Goal: Find specific page/section: Find specific page/section

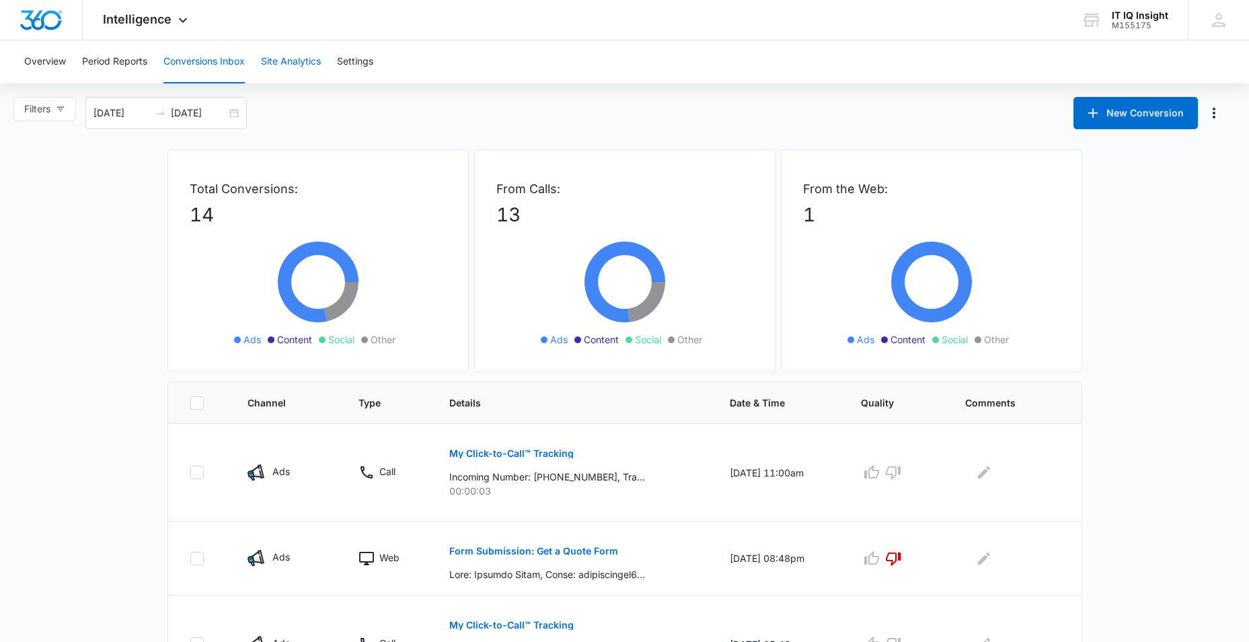
click at [273, 61] on button "Site Analytics" at bounding box center [291, 61] width 60 height 43
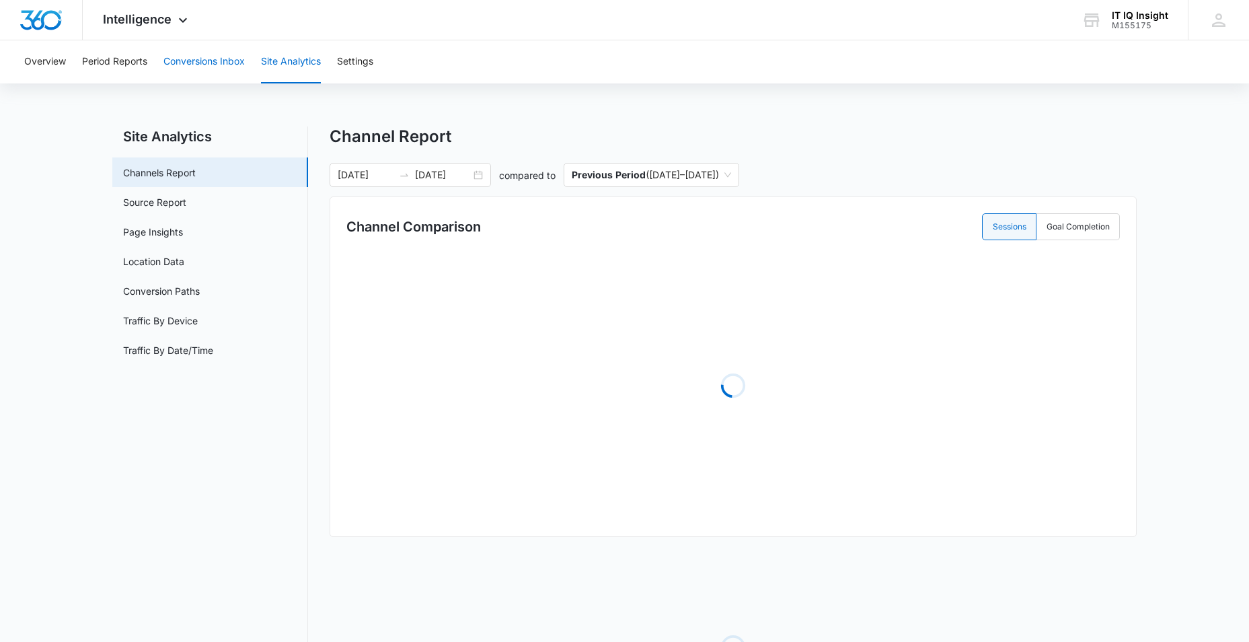
click at [210, 59] on button "Conversions Inbox" at bounding box center [203, 61] width 81 height 43
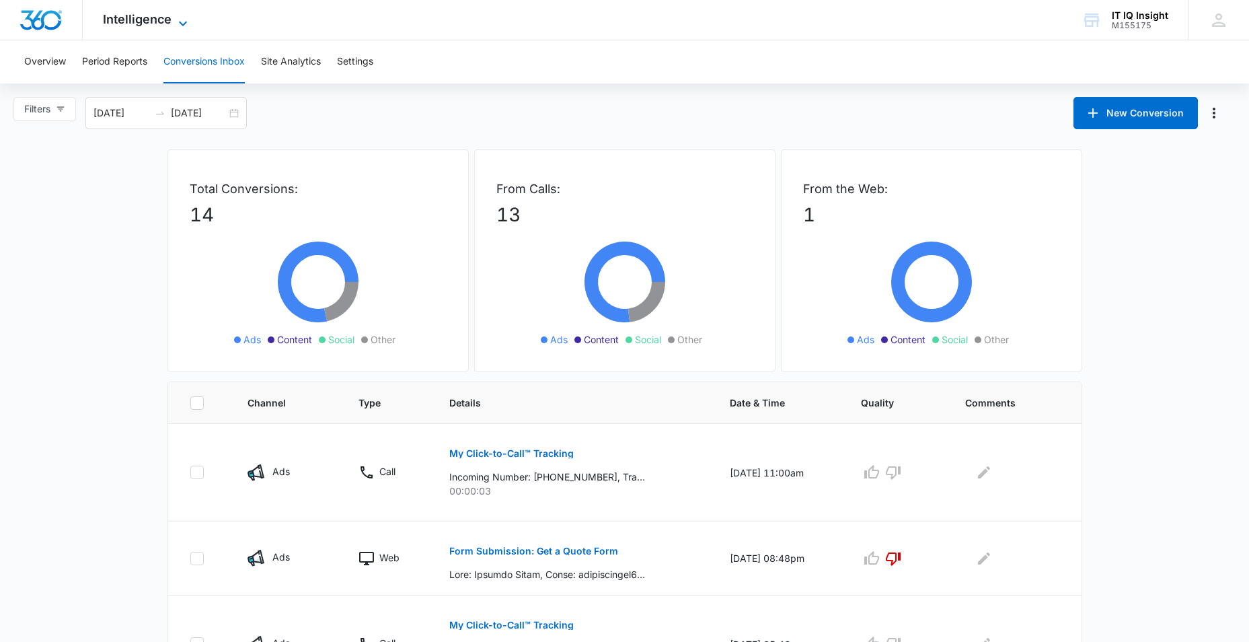
click at [180, 25] on icon at bounding box center [183, 23] width 16 height 16
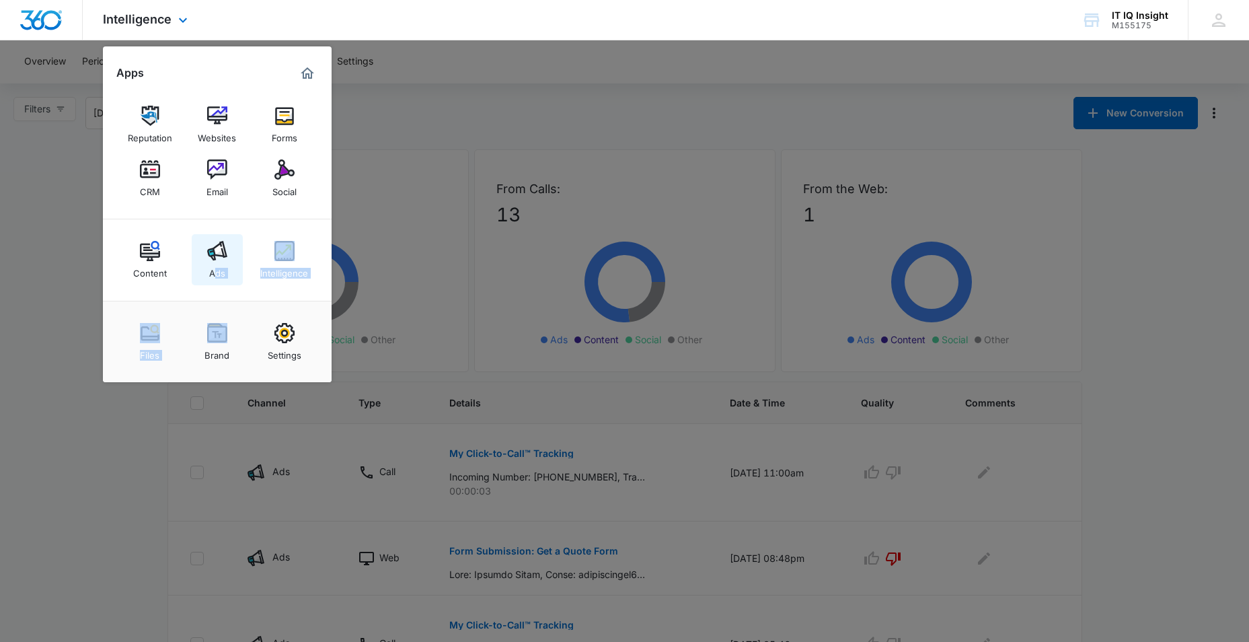
drag, startPoint x: 213, startPoint y: 295, endPoint x: 209, endPoint y: 276, distance: 19.9
click at [209, 276] on div "Apps Reputation Websites Forms CRM Email Social Content Ads Intelligence Files …" at bounding box center [217, 214] width 229 height 336
drag, startPoint x: 209, startPoint y: 276, endPoint x: 200, endPoint y: 255, distance: 22.6
click at [200, 255] on link "Ads" at bounding box center [217, 259] width 51 height 51
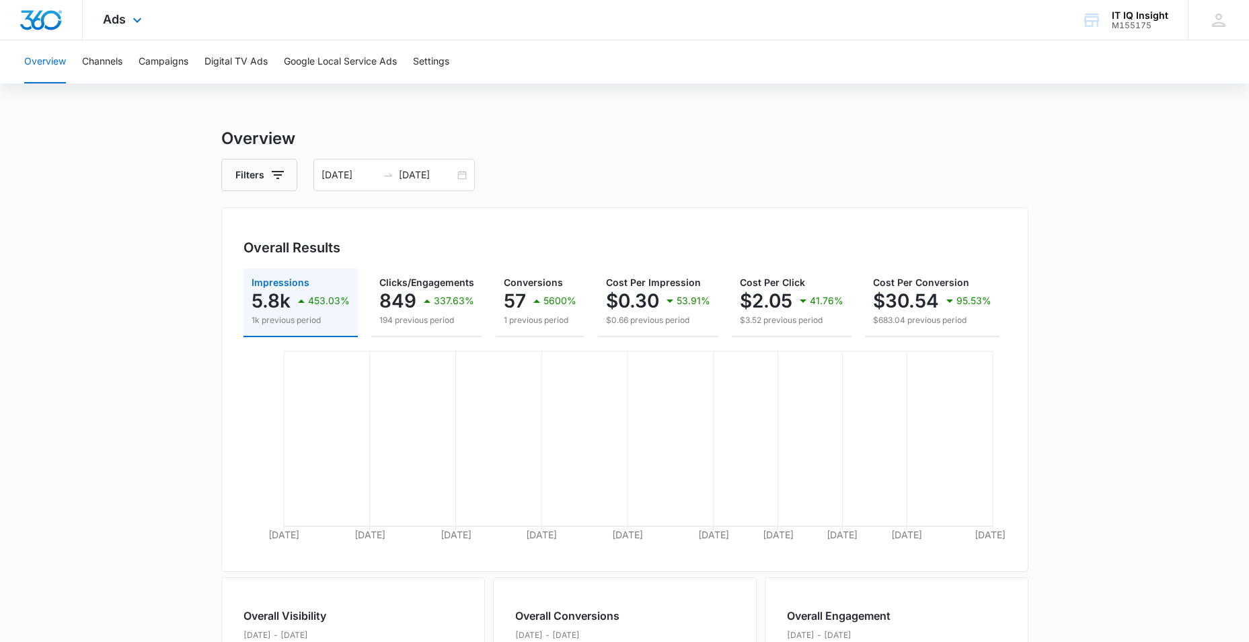
click at [147, 23] on div "Ads Apps Reputation Websites Forms CRM Email Social Content Ads Intelligence Fi…" at bounding box center [124, 20] width 83 height 40
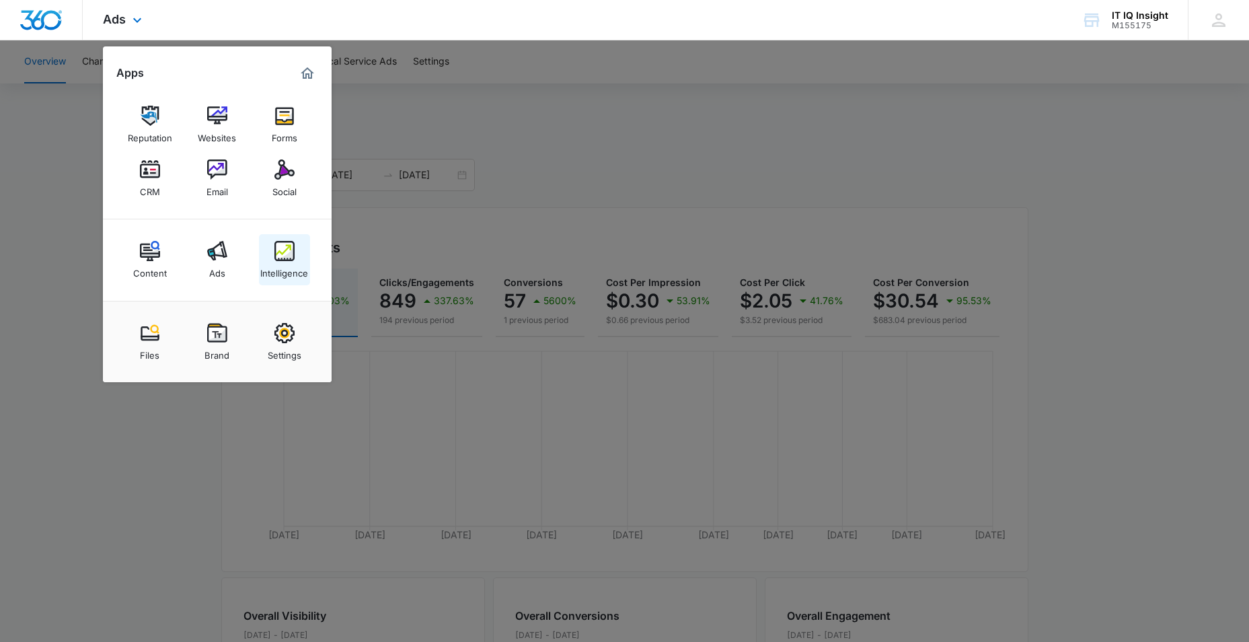
click at [297, 239] on link "Intelligence" at bounding box center [284, 259] width 51 height 51
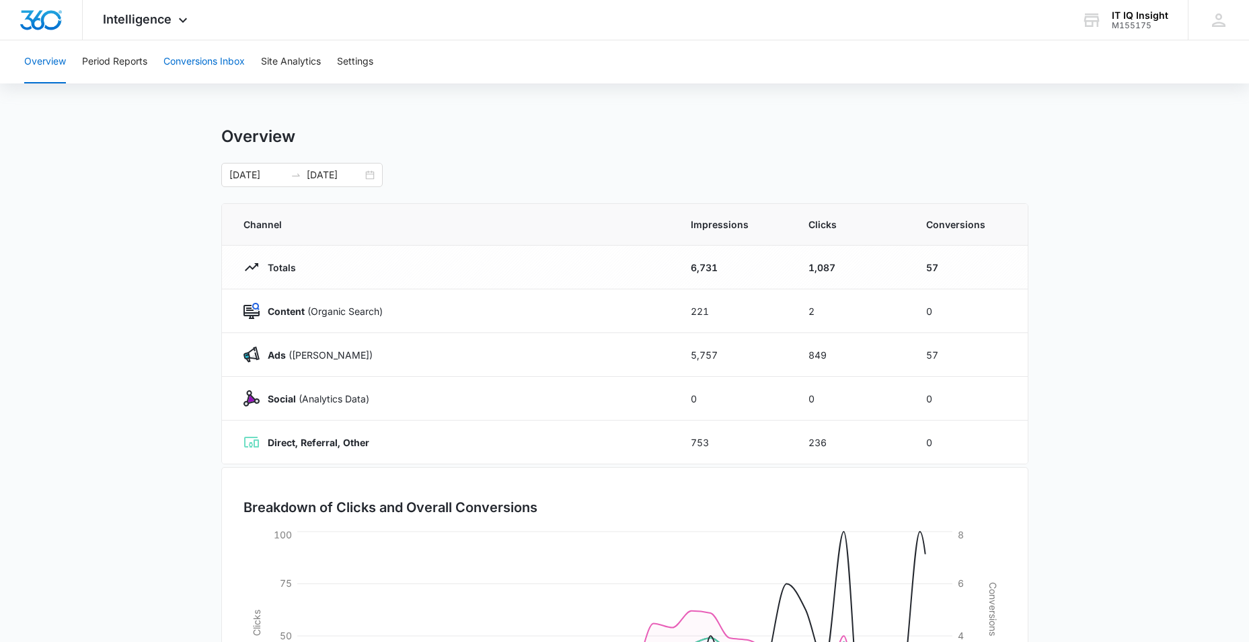
click at [220, 62] on button "Conversions Inbox" at bounding box center [203, 61] width 81 height 43
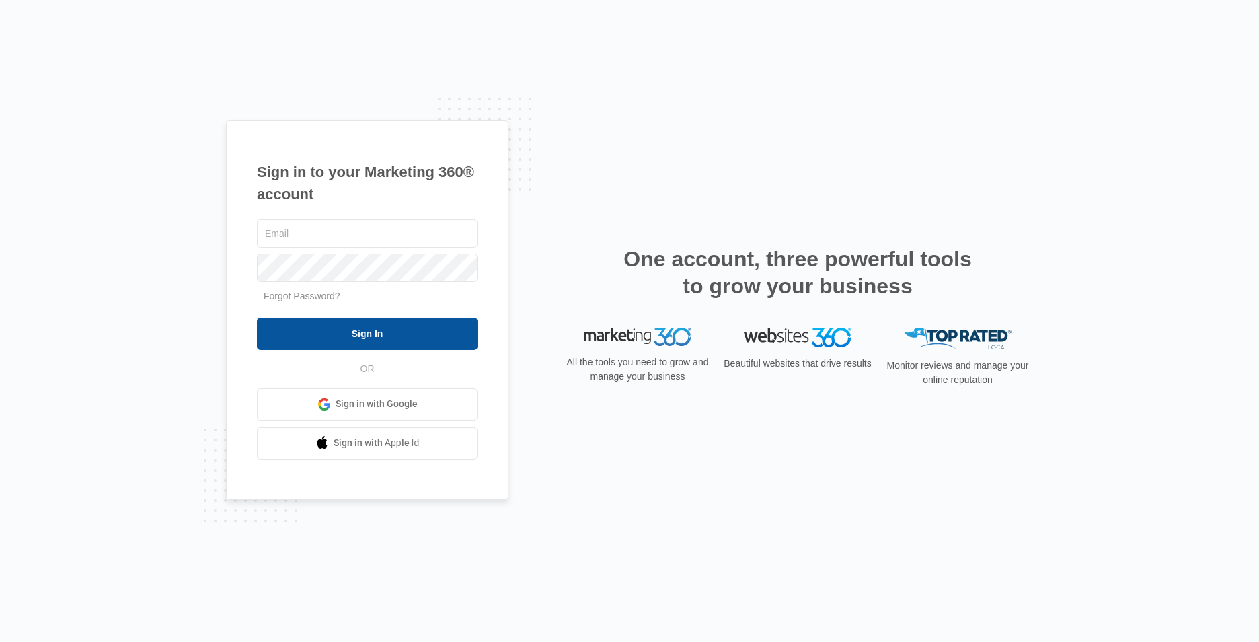
type input "[EMAIL_ADDRESS][DOMAIN_NAME]"
click at [311, 333] on input "Sign In" at bounding box center [367, 334] width 221 height 32
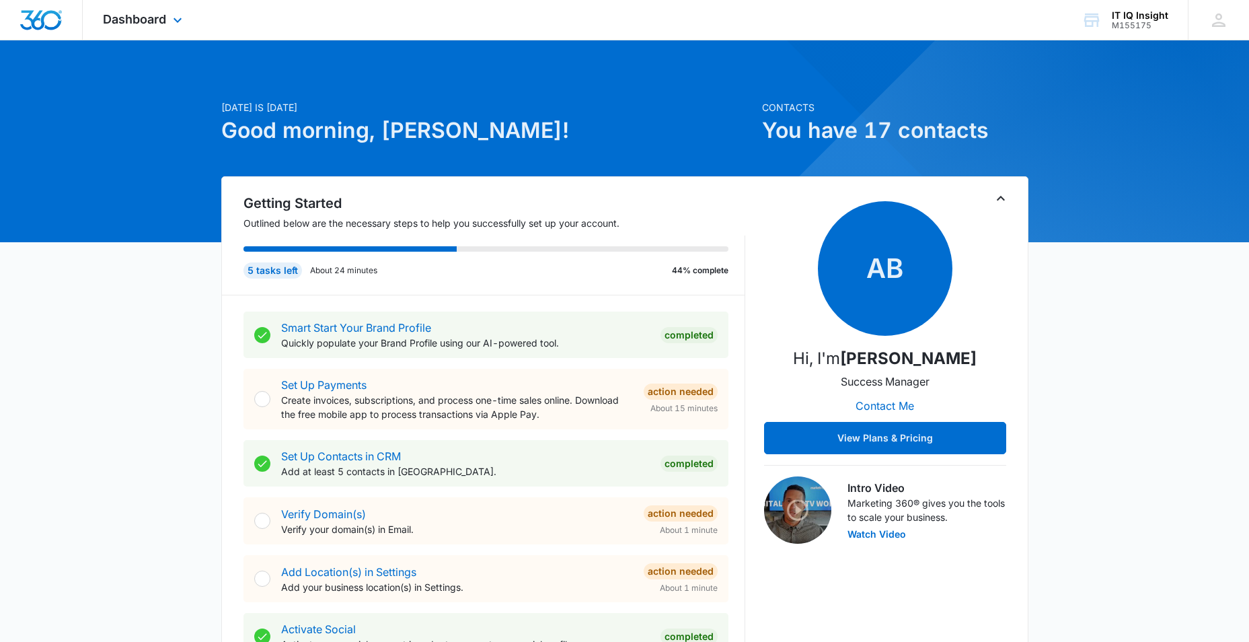
click at [176, 9] on div "Dashboard Apps Reputation Websites Forms CRM Email Social Content Ads Intellige…" at bounding box center [144, 20] width 123 height 40
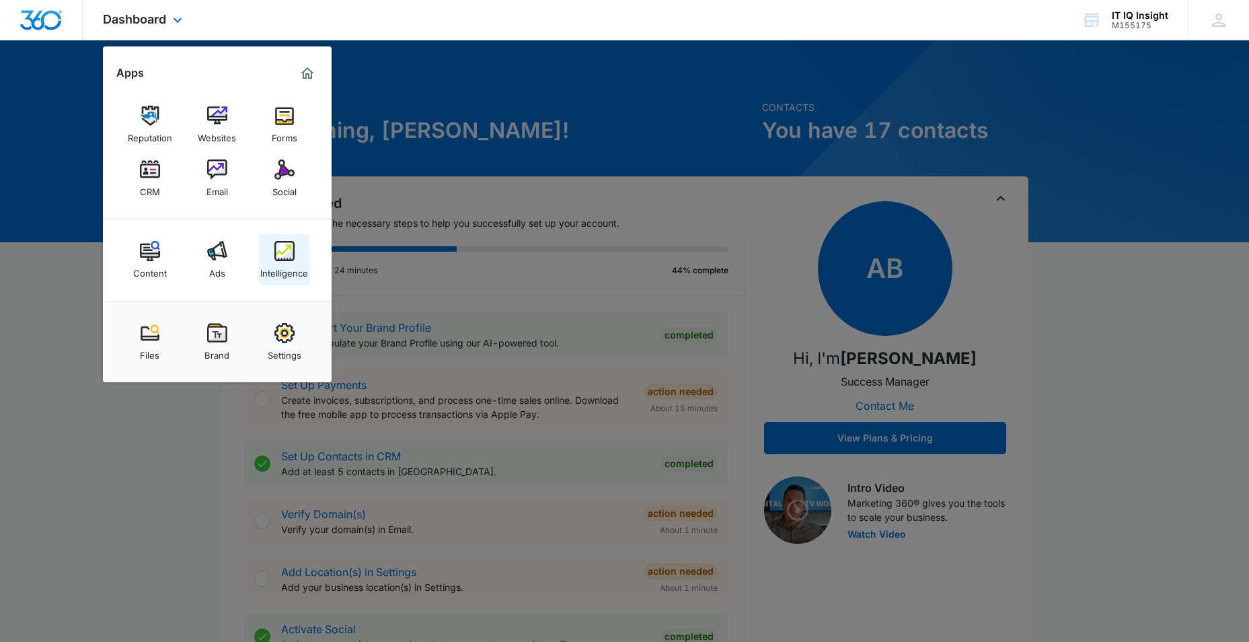
click at [268, 266] on div "Intelligence" at bounding box center [284, 269] width 48 height 17
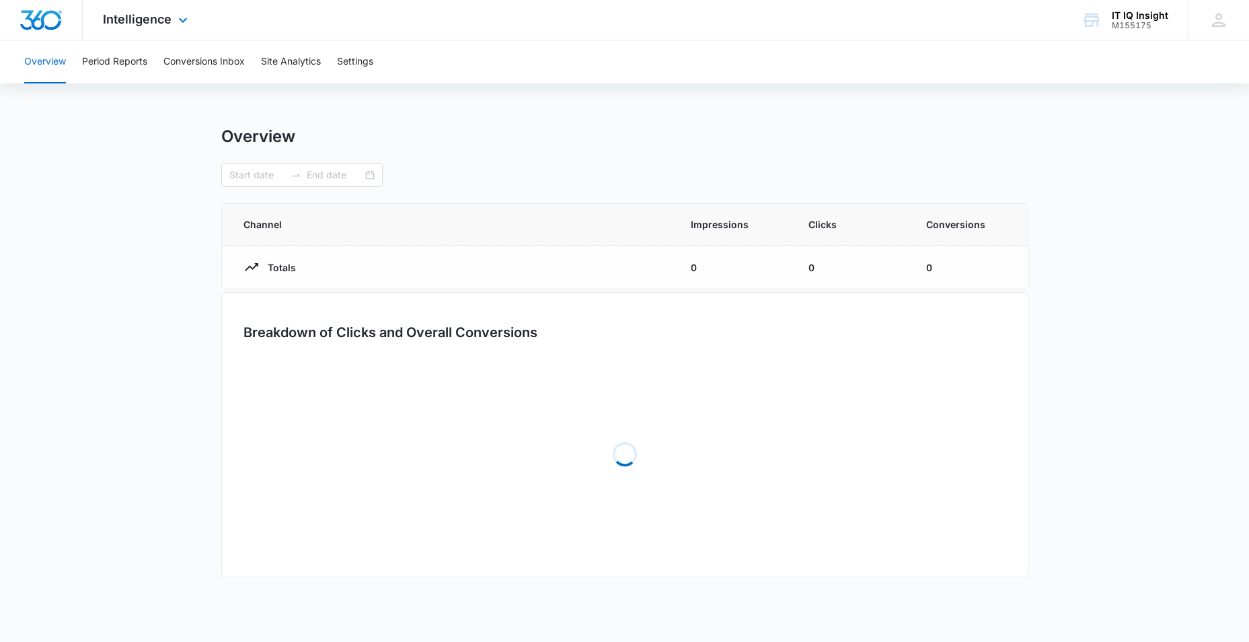
type input "08/09/2025"
type input "09/11/2025"
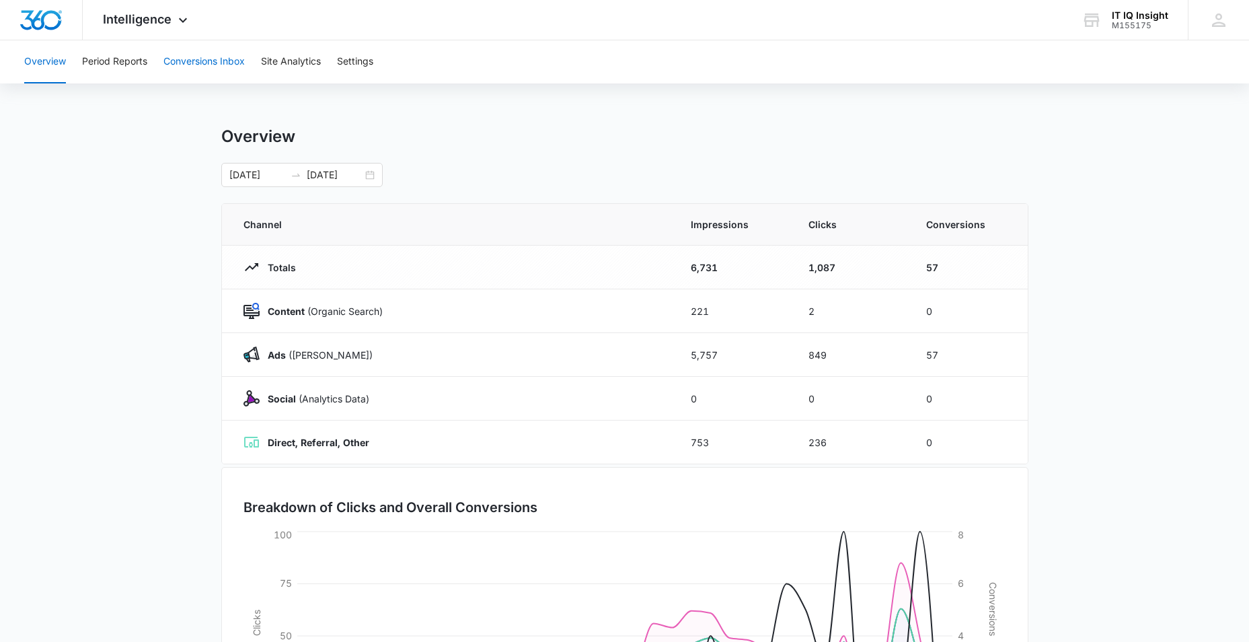
click at [187, 61] on button "Conversions Inbox" at bounding box center [203, 61] width 81 height 43
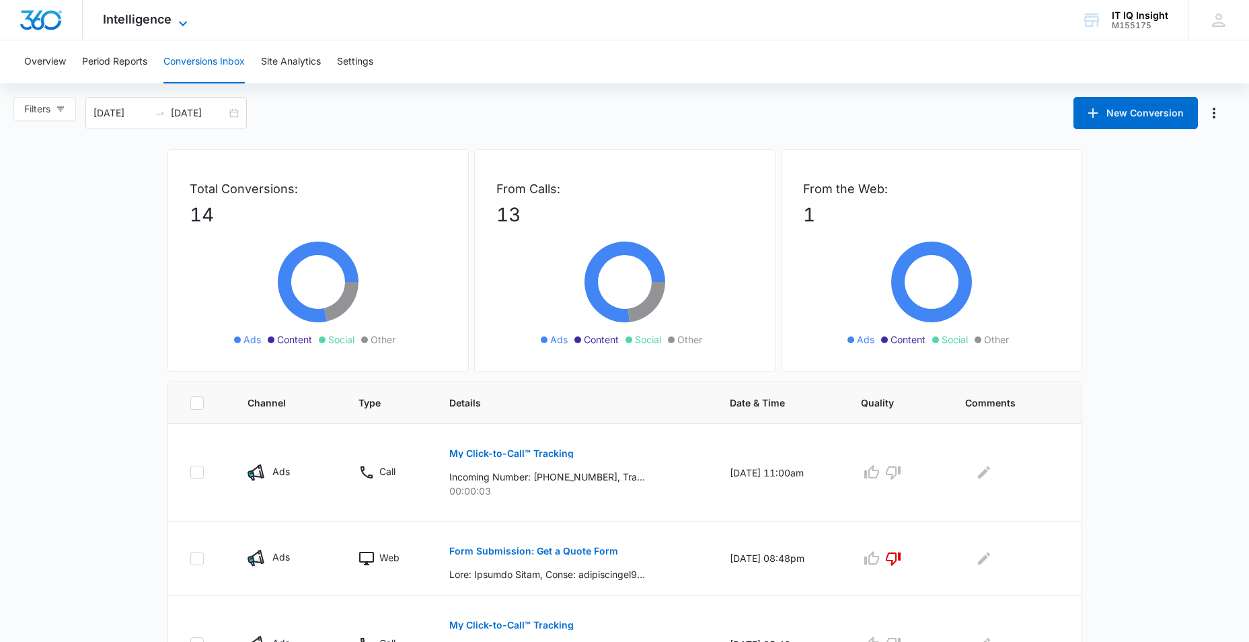
click at [185, 20] on icon at bounding box center [183, 23] width 16 height 16
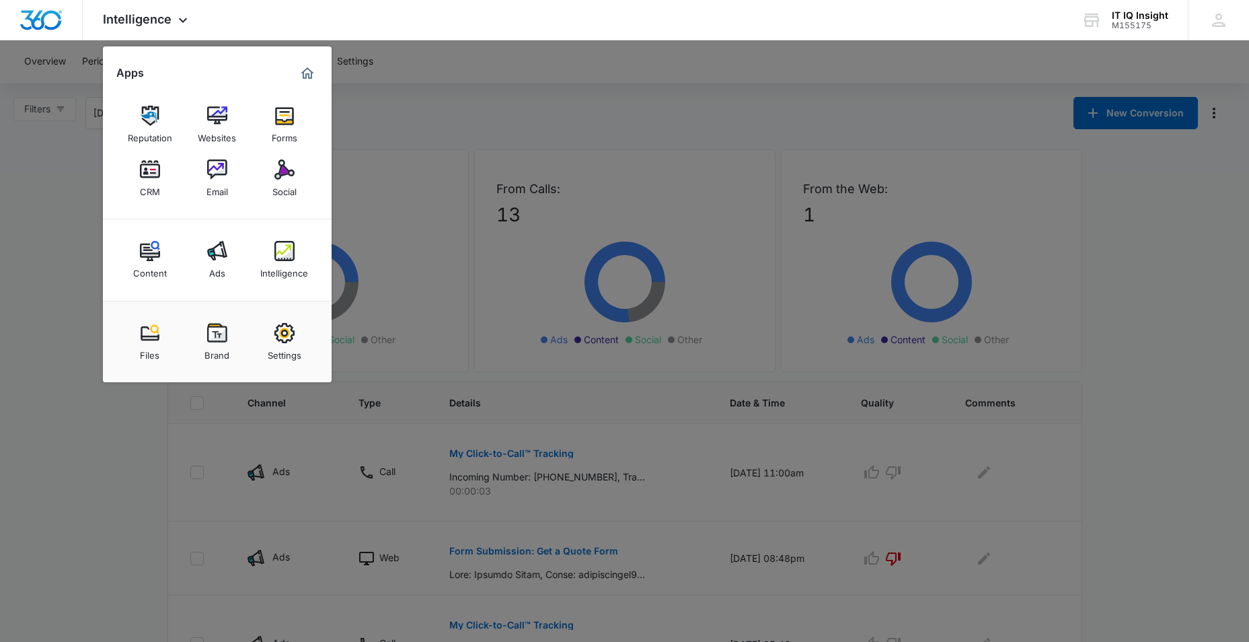
click at [196, 256] on link "Ads" at bounding box center [217, 259] width 51 height 51
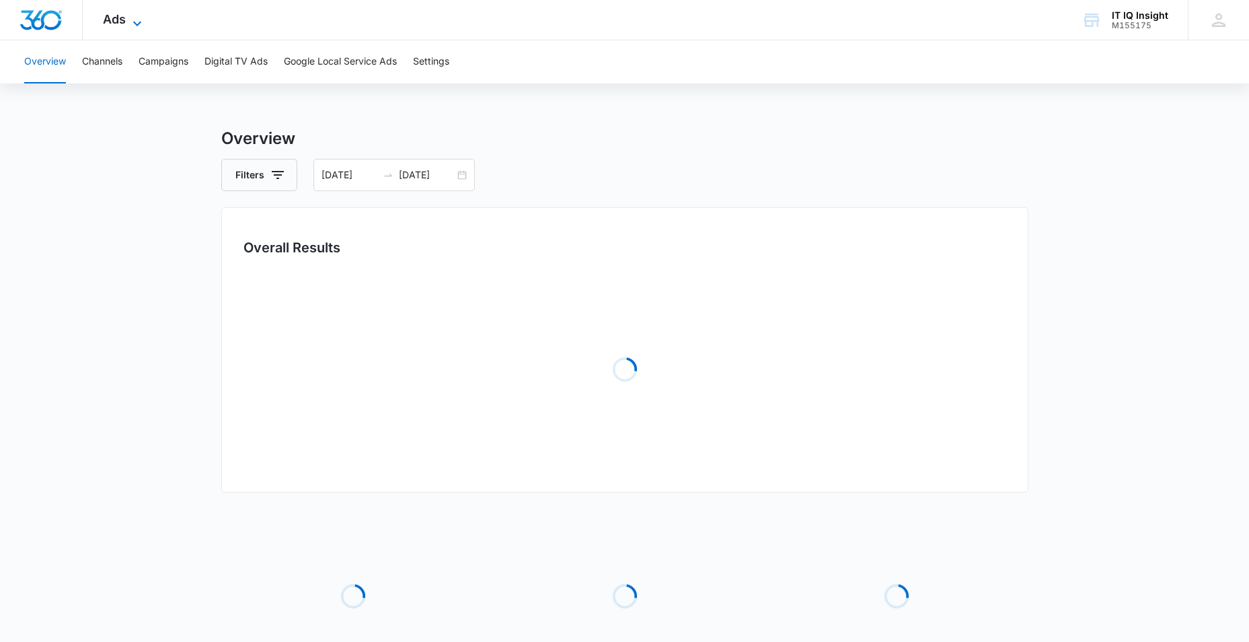
click at [142, 17] on icon at bounding box center [137, 23] width 16 height 16
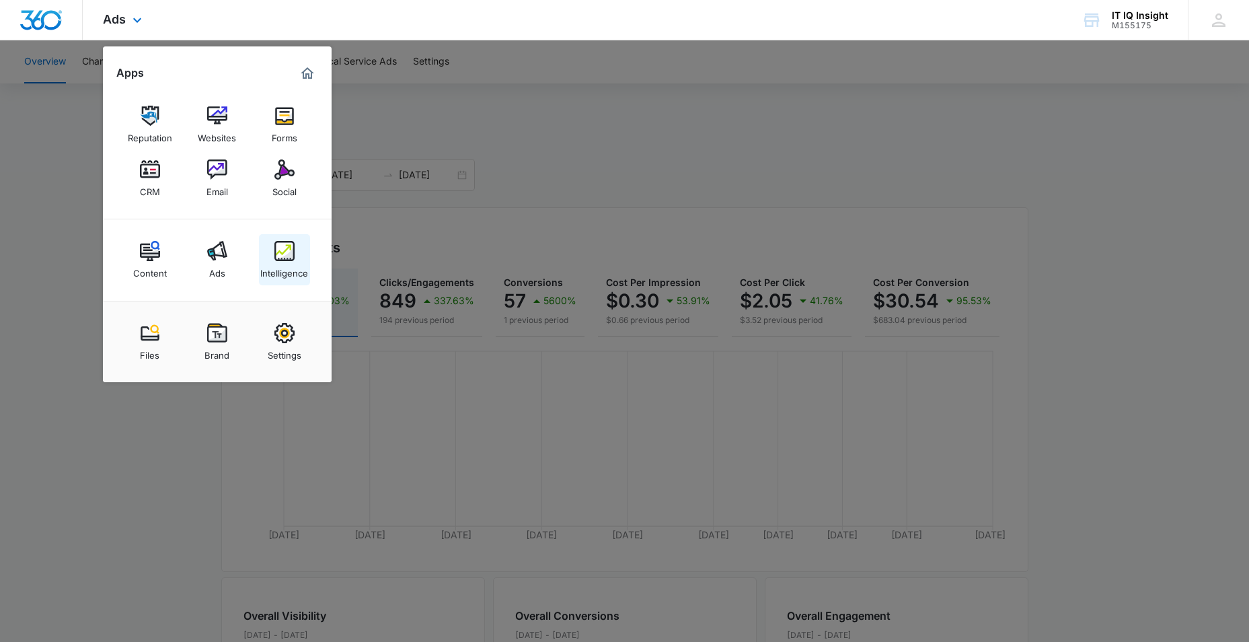
click at [280, 266] on div "Intelligence" at bounding box center [284, 269] width 48 height 17
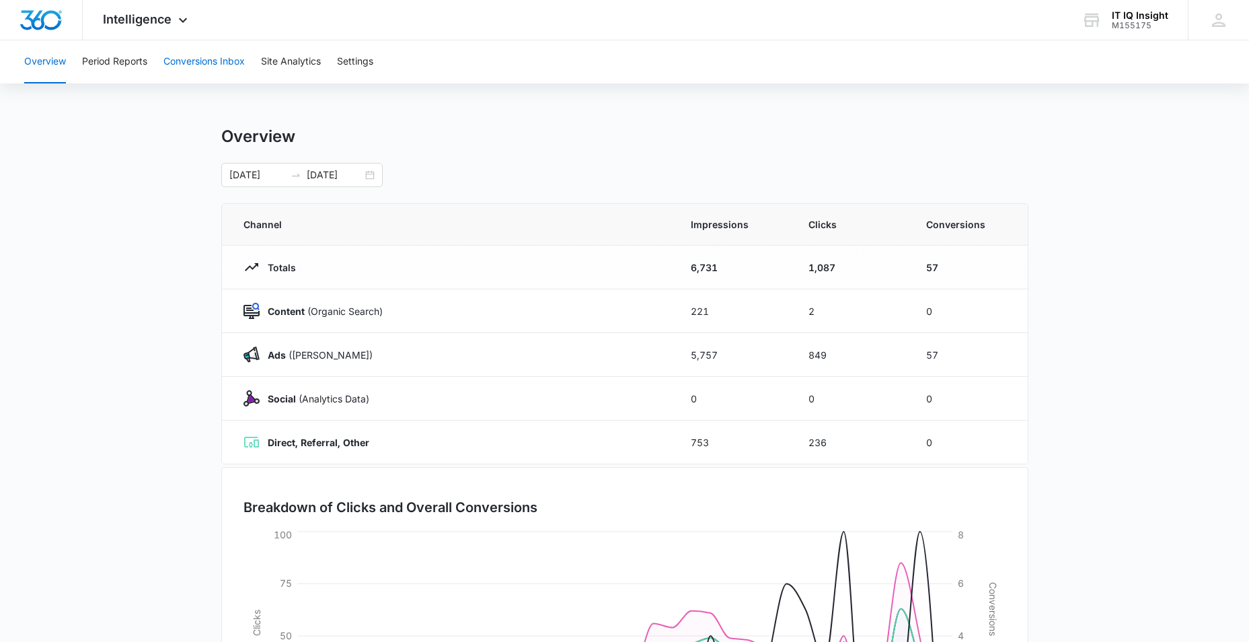
click at [188, 63] on button "Conversions Inbox" at bounding box center [203, 61] width 81 height 43
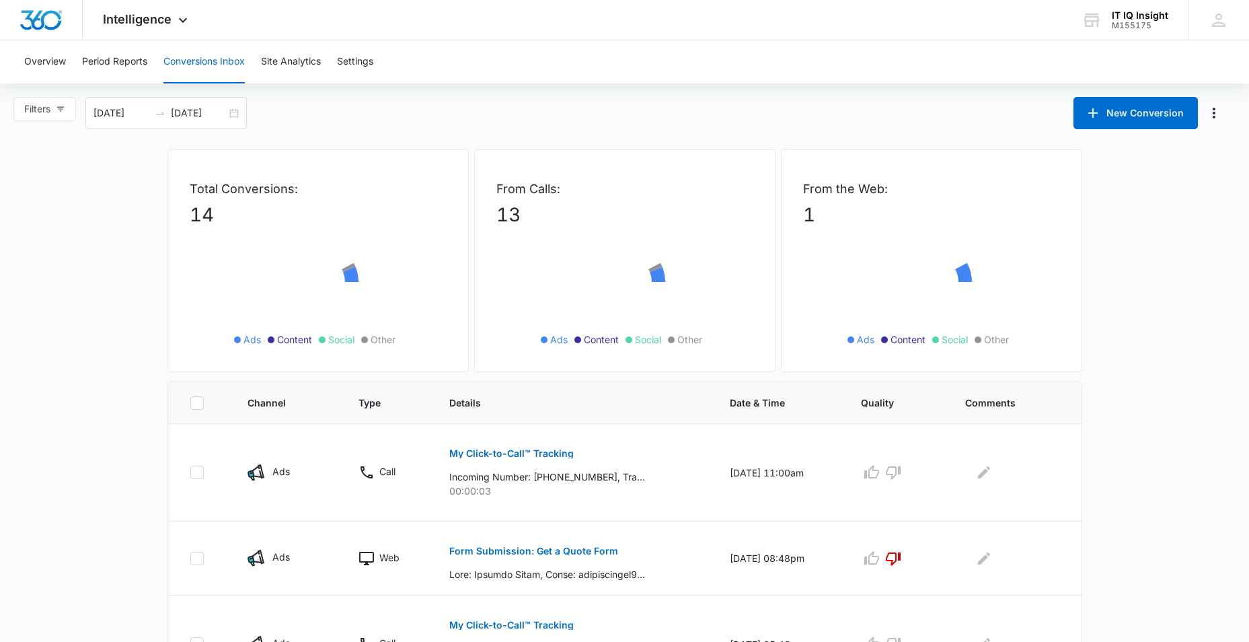
scroll to position [67, 0]
